Goal: Communication & Community: Share content

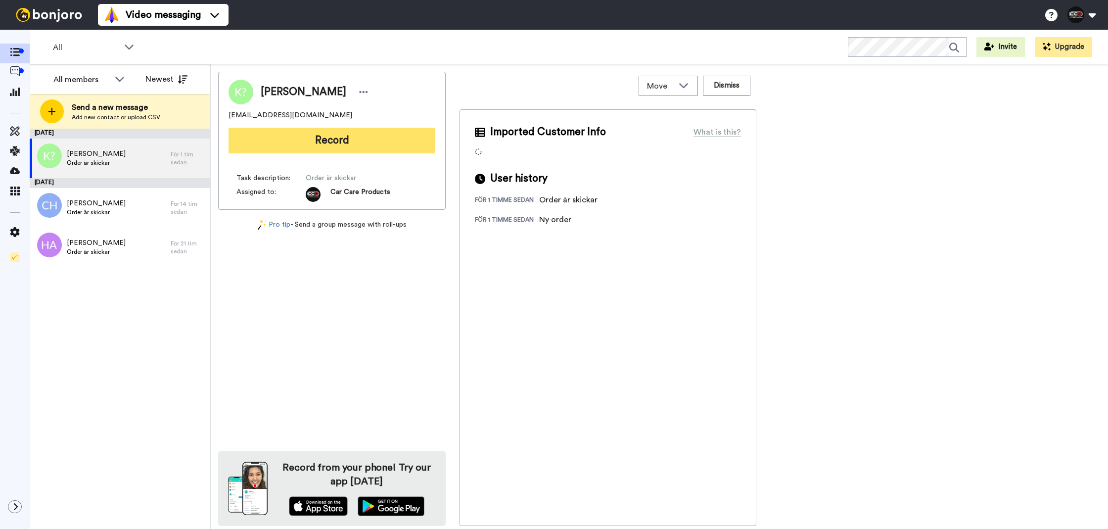
click at [283, 144] on button "Record" at bounding box center [332, 141] width 207 height 26
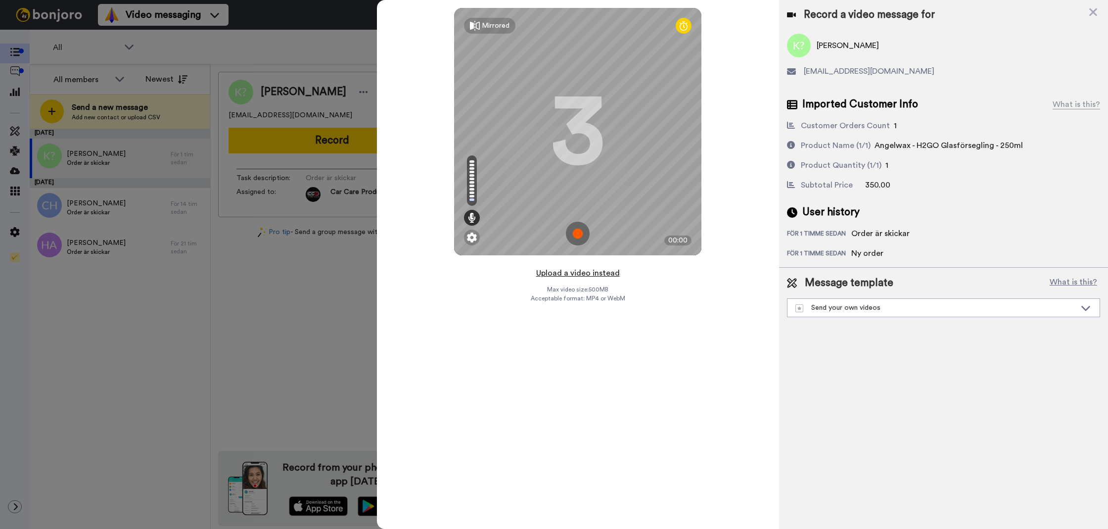
click at [595, 279] on button "Upload a video instead" at bounding box center [578, 273] width 90 height 13
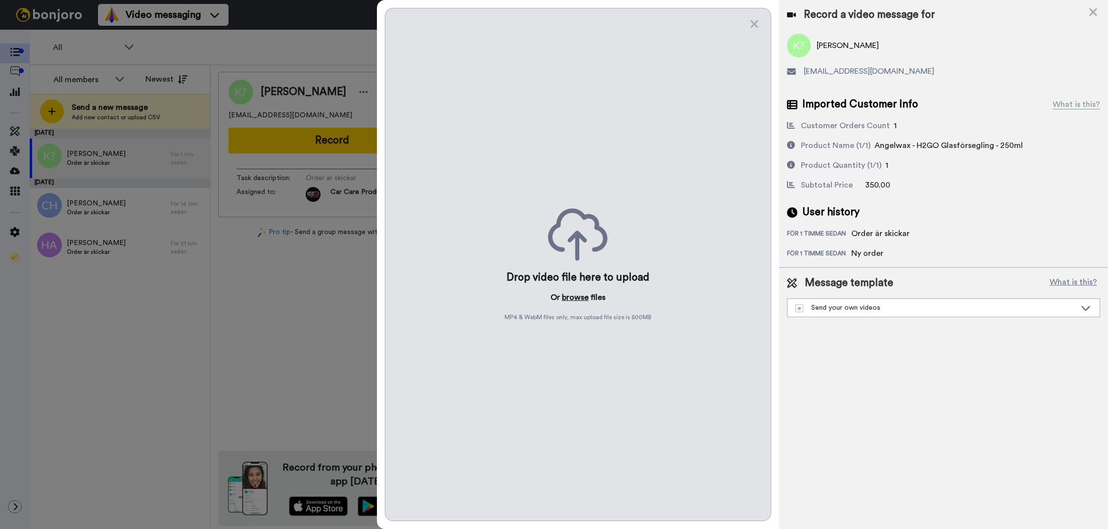
click at [586, 297] on button "browse" at bounding box center [575, 297] width 27 height 12
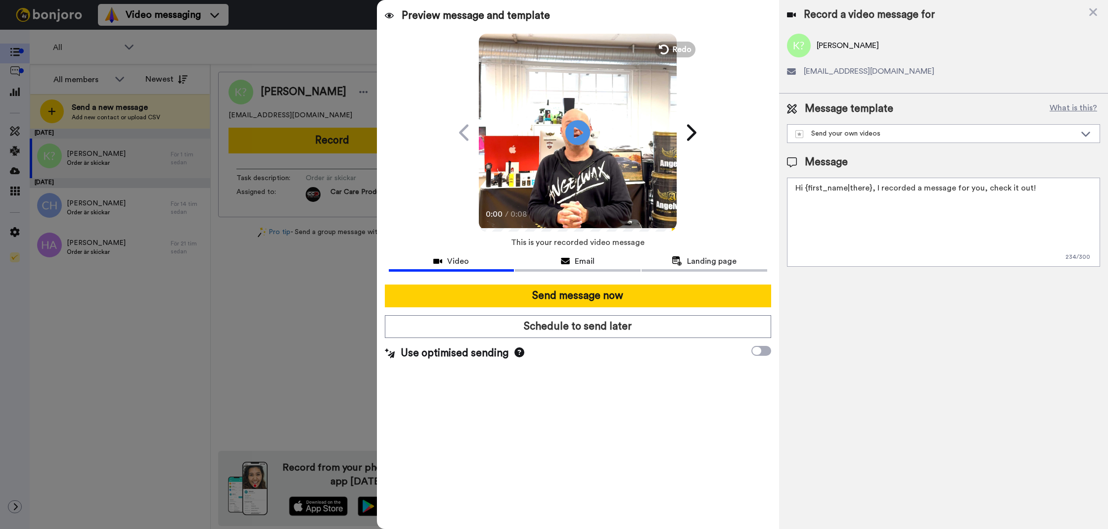
click at [870, 203] on textarea "Hi {first_name|there}, I recorded a message for you, check it out!" at bounding box center [943, 222] width 313 height 89
paste textarea "Tack för att ni tittade! Tyckte du att videon var till hjälp får ni gärna gilla…"
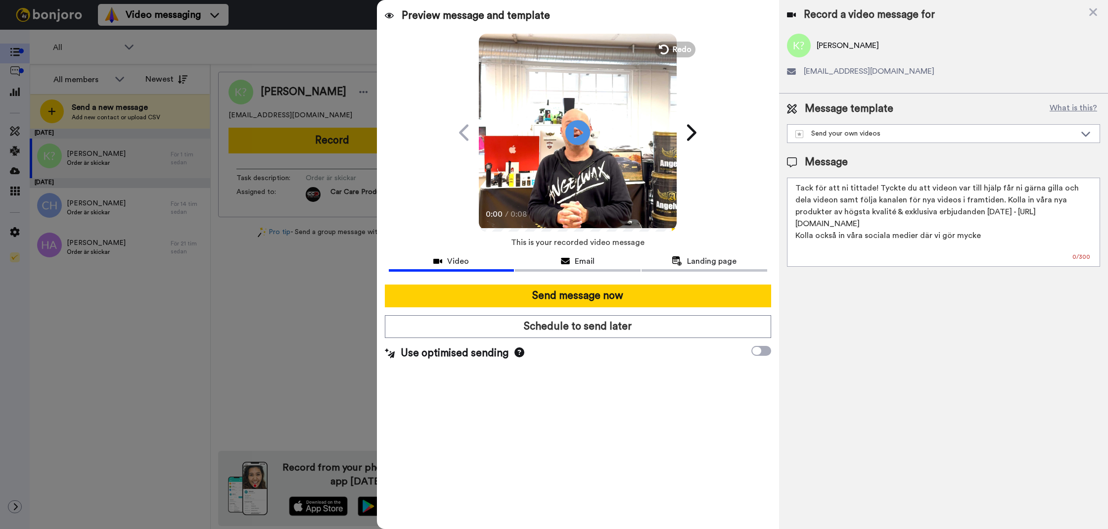
click at [814, 219] on textarea "Tack för att ni tittade! Tyckte du att videon var till hjälp får ni gärna gilla…" at bounding box center [943, 222] width 313 height 89
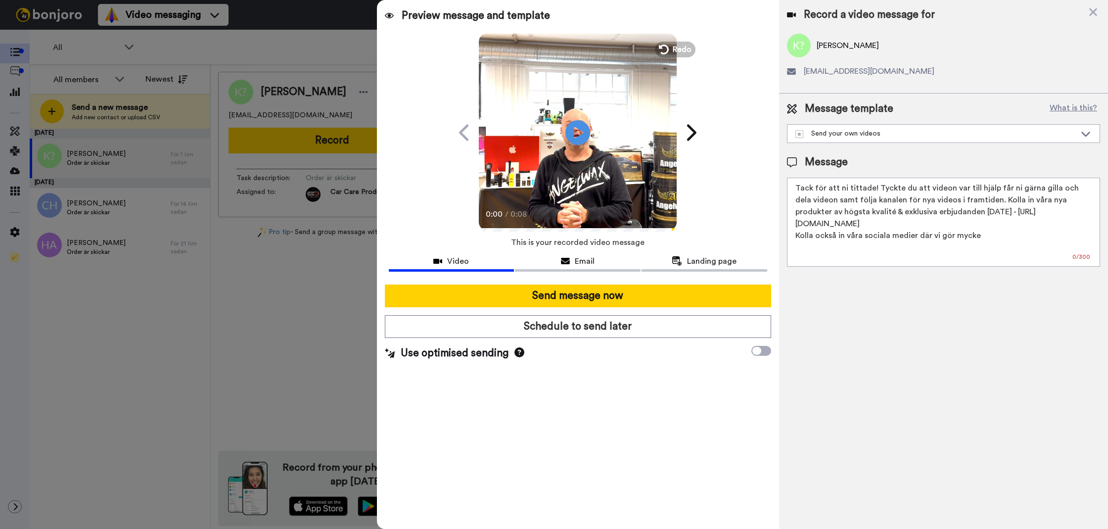
click at [821, 208] on textarea "Tack för att ni tittade! Tyckte du att videon var till hjälp får ni gärna gilla…" at bounding box center [943, 222] width 313 height 89
type textarea "Kolla också in våra sociala medier där vi gör mycke"
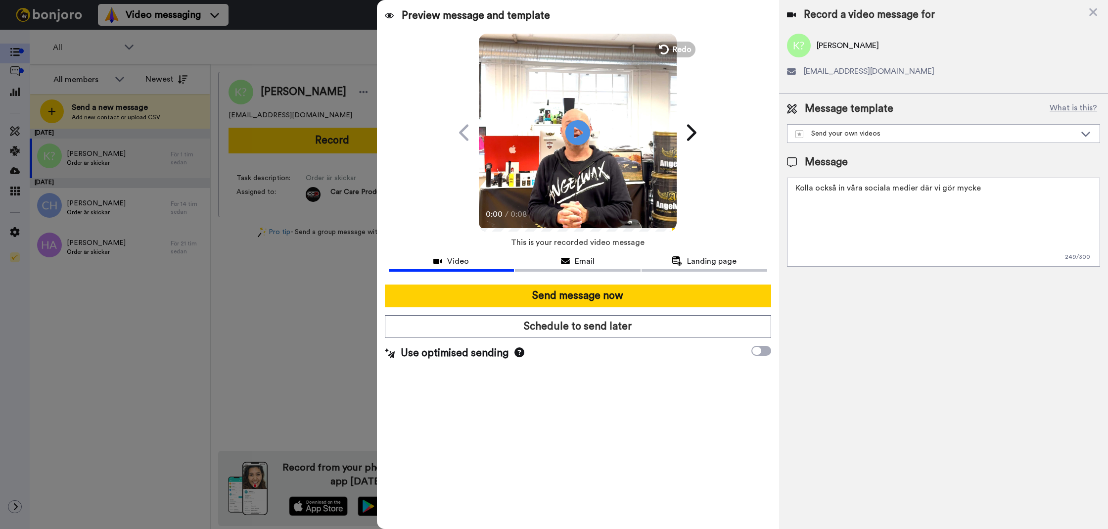
click at [822, 207] on textarea "Kolla också in våra sociala medier där vi gör mycke" at bounding box center [943, 222] width 313 height 89
click at [822, 207] on textarea "Tack för att du handlar hos oss! Välkommen åter." at bounding box center [943, 222] width 313 height 89
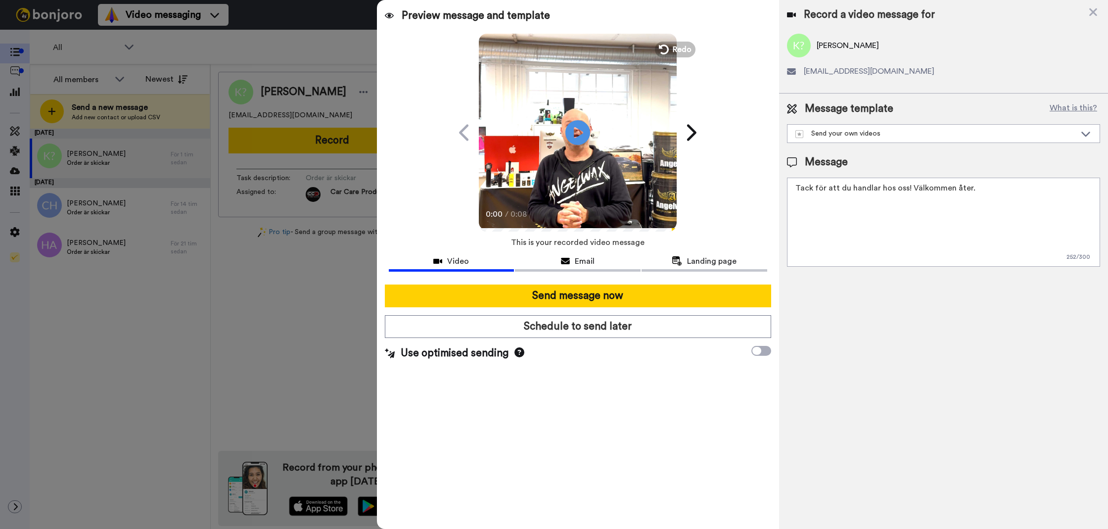
click at [822, 207] on textarea "Tack för att du handlar hos oss! Välkommen åter." at bounding box center [943, 222] width 313 height 89
type textarea "Tack för att du handlar hos oss! Välkommen åter."
drag, startPoint x: 888, startPoint y: 363, endPoint x: 866, endPoint y: 359, distance: 21.6
click at [887, 363] on div "Record a video message for [PERSON_NAME] [EMAIL_ADDRESS][DOMAIN_NAME] Message t…" at bounding box center [943, 264] width 329 height 529
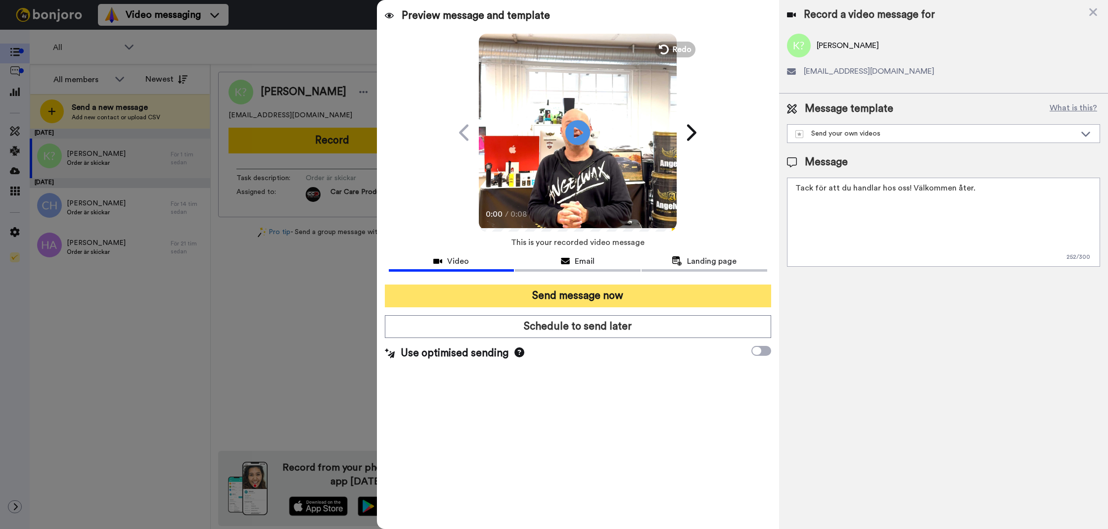
drag, startPoint x: 621, startPoint y: 303, endPoint x: 622, endPoint y: 298, distance: 5.5
click at [621, 303] on button "Send message now" at bounding box center [578, 296] width 386 height 23
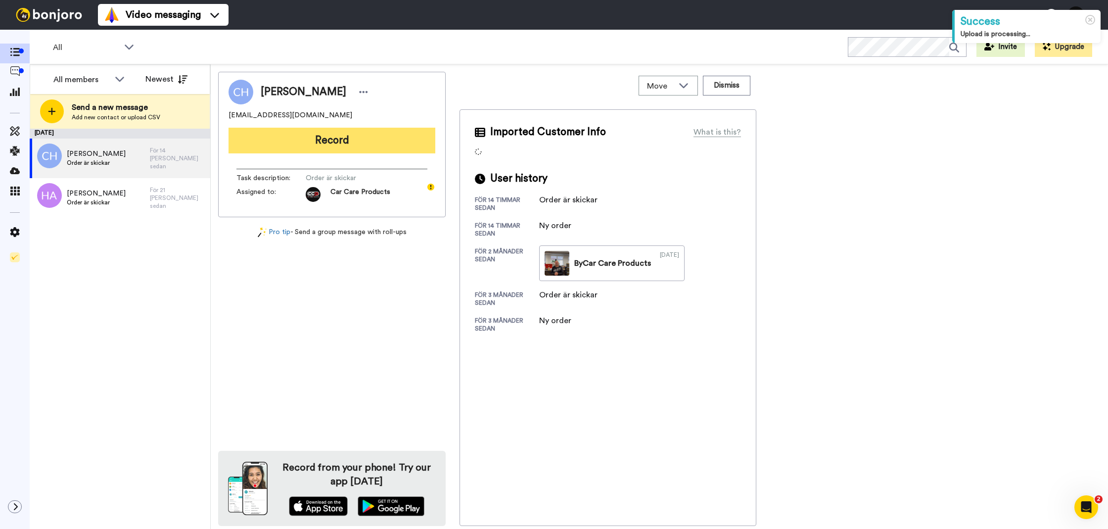
click at [392, 146] on button "Record" at bounding box center [332, 141] width 207 height 26
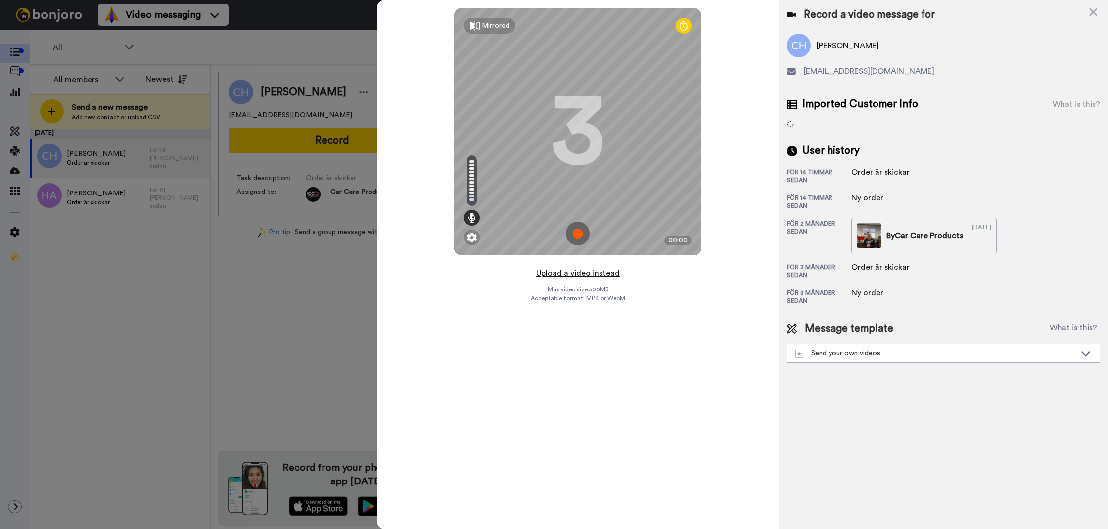
drag, startPoint x: 563, startPoint y: 271, endPoint x: 567, endPoint y: 277, distance: 6.9
click at [564, 272] on button "Upload a video instead" at bounding box center [578, 273] width 90 height 13
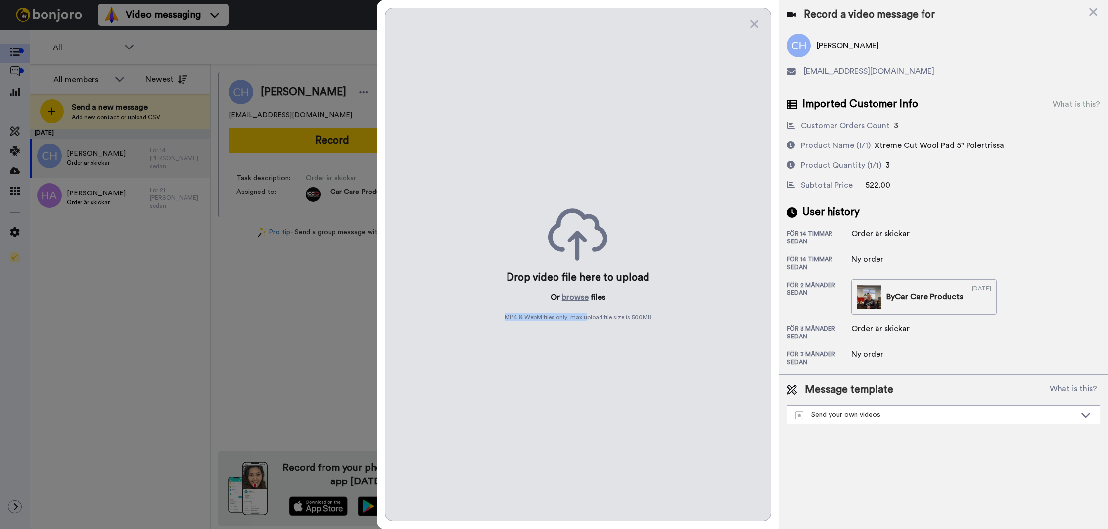
click at [587, 312] on div "Drop video file here to upload Or browse files MP4 & WebM files only, max uploa…" at bounding box center [578, 264] width 386 height 513
click at [576, 297] on button "browse" at bounding box center [575, 297] width 27 height 12
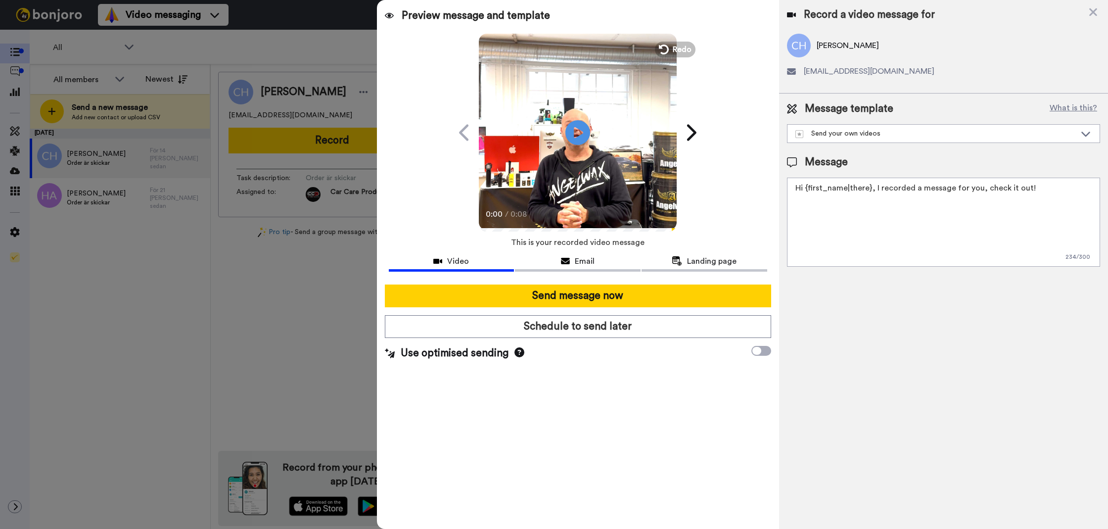
click at [892, 261] on textarea "Hi {first_name|there}, I recorded a message for you, check it out!" at bounding box center [943, 222] width 313 height 89
paste textarea "Tack för att du handlar hos oss! Välkommen åter."
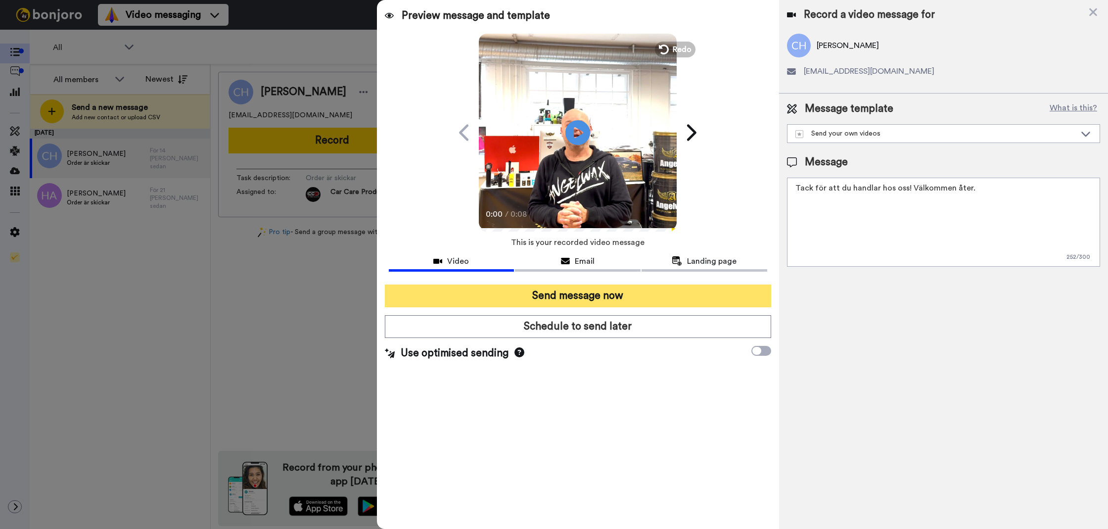
type textarea "Tack för att du handlar hos oss! Välkommen åter."
click at [680, 293] on button "Send message now" at bounding box center [578, 296] width 386 height 23
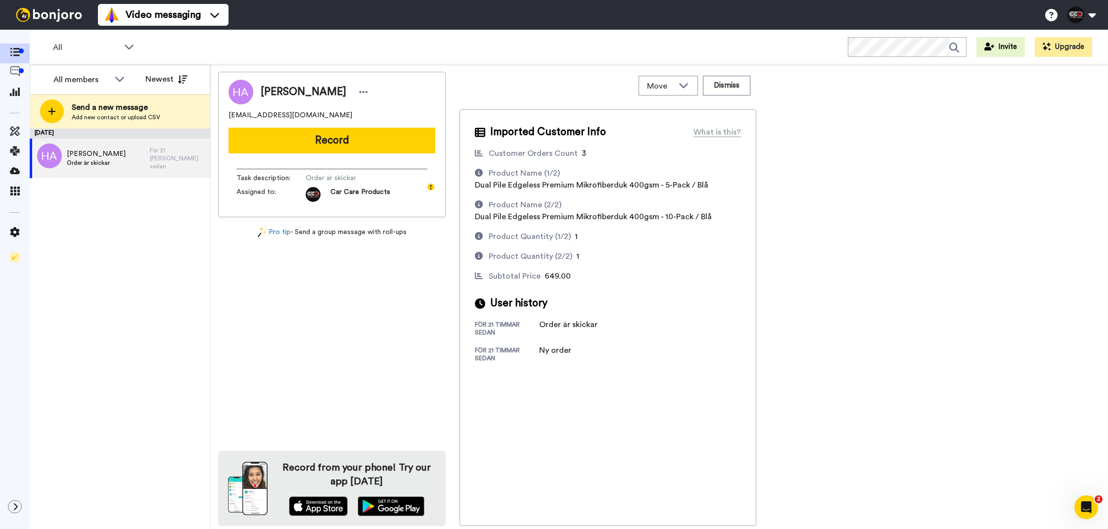
click at [411, 141] on button "Record" at bounding box center [332, 141] width 207 height 26
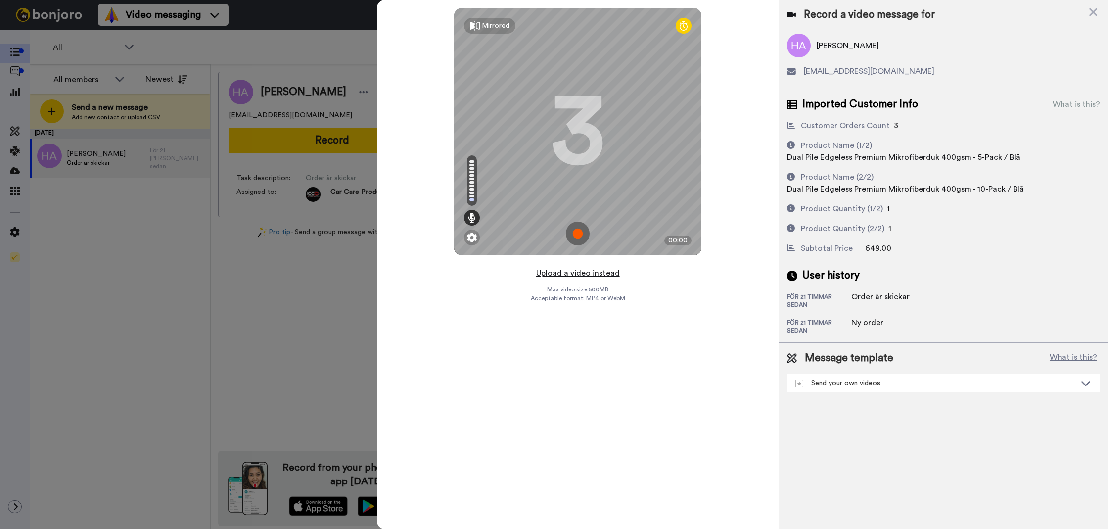
click at [570, 277] on button "Upload a video instead" at bounding box center [578, 273] width 90 height 13
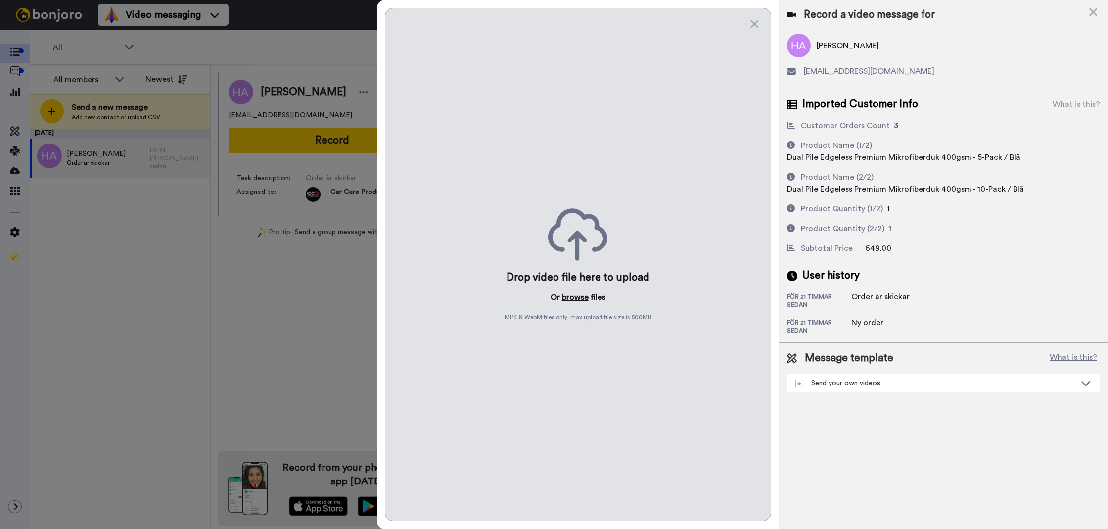
click at [577, 305] on div "Drop video file here to upload Or browse files MP4 & WebM files only, max uploa…" at bounding box center [578, 264] width 386 height 513
click at [580, 300] on button "browse" at bounding box center [575, 297] width 27 height 12
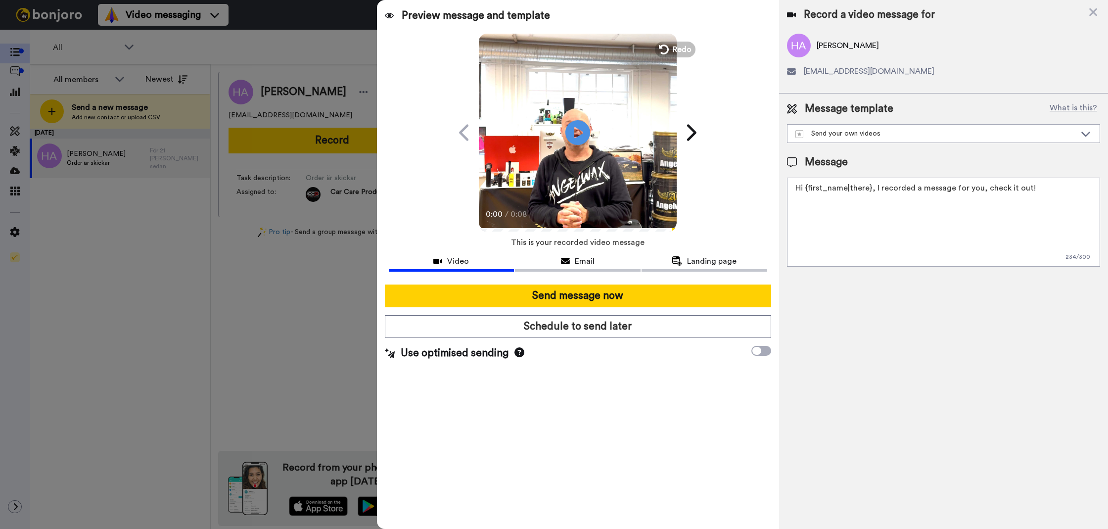
click at [907, 253] on textarea "Hi {first_name|there}, I recorded a message for you, check it out!" at bounding box center [943, 222] width 313 height 89
paste textarea "Tack för att du handlar hos oss! Välkommen åter."
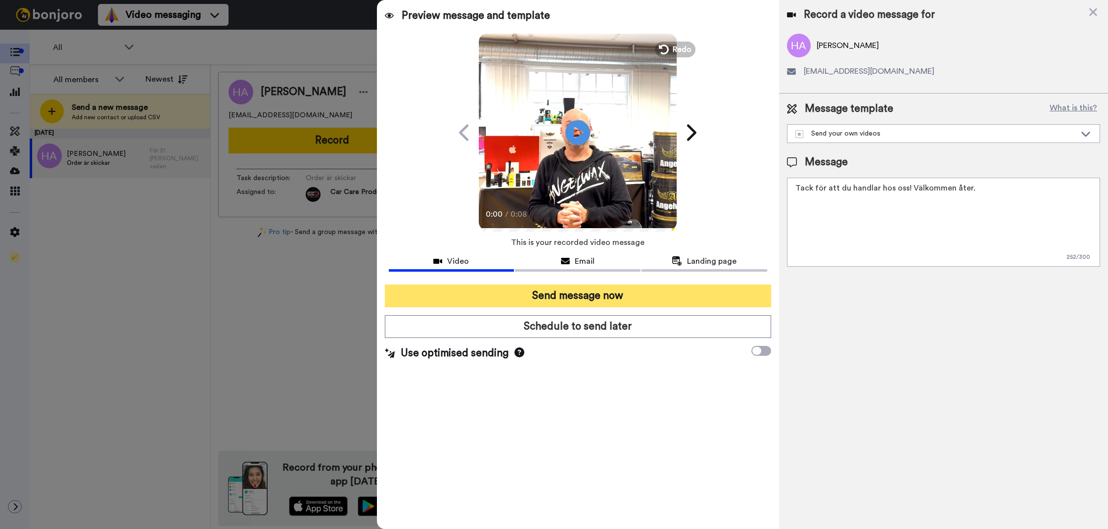
type textarea "Tack för att du handlar hos oss! Välkommen åter."
click at [726, 285] on button "Send message now" at bounding box center [578, 296] width 386 height 23
